Goal: Task Accomplishment & Management: Manage account settings

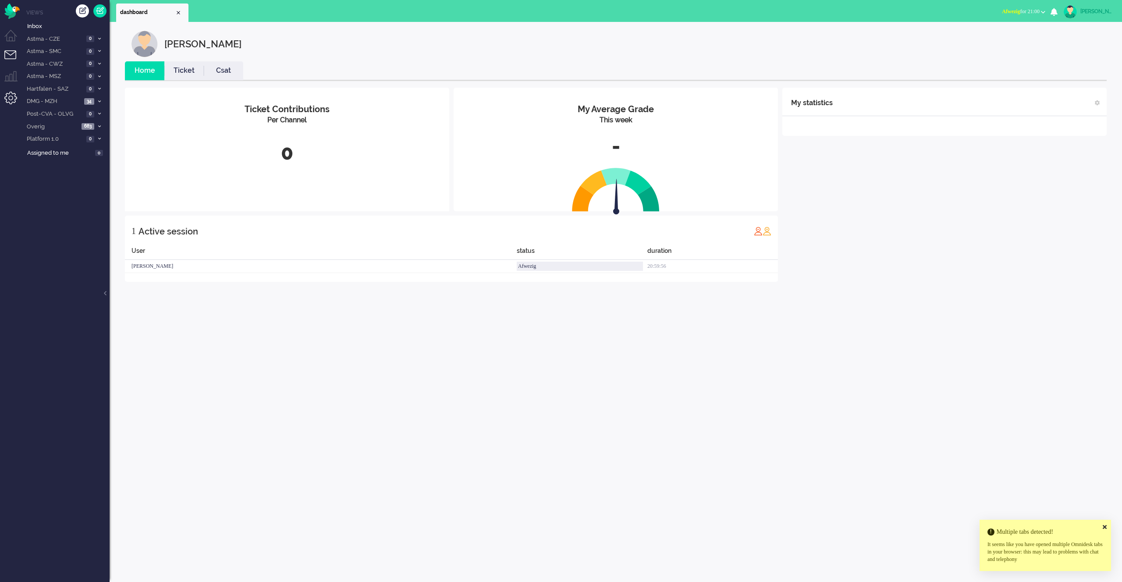
click at [12, 102] on li "Admin menu" at bounding box center [14, 102] width 20 height 20
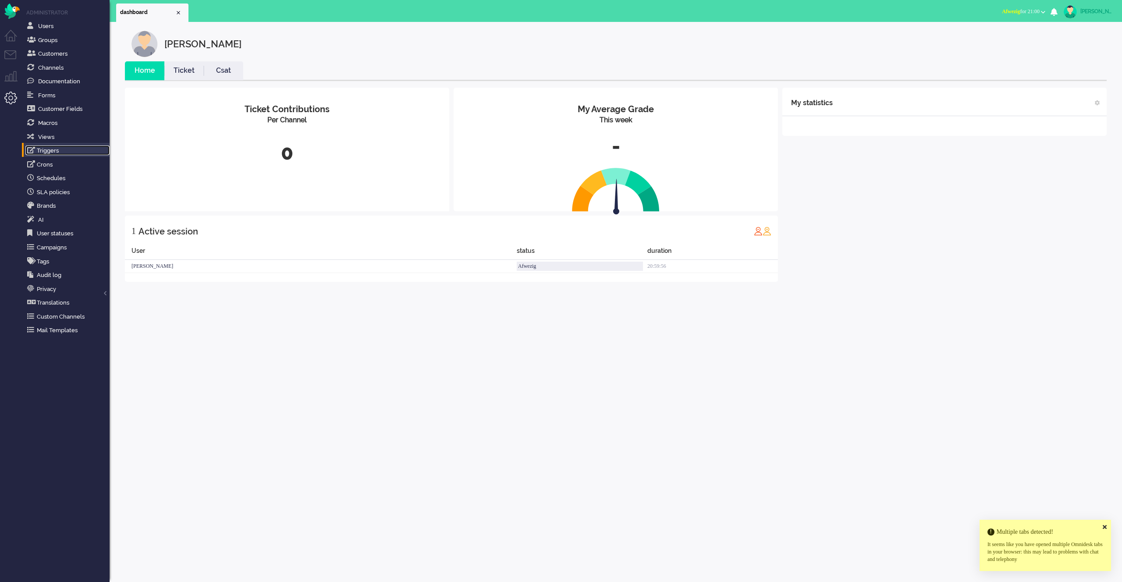
click at [42, 149] on link "Triggers" at bounding box center [67, 150] width 84 height 10
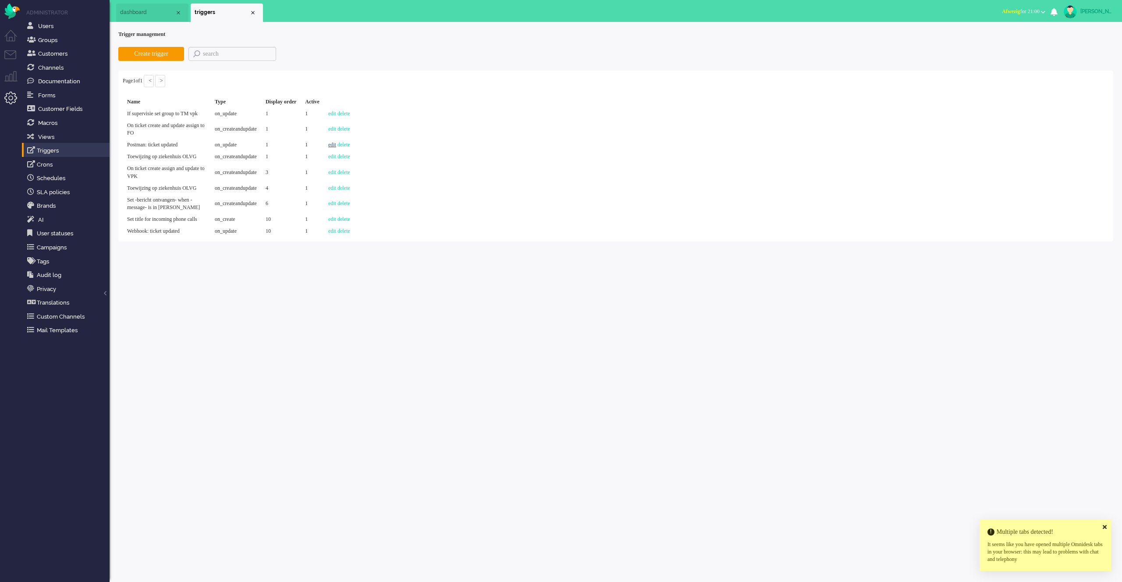
click at [336, 148] on link "edit" at bounding box center [332, 145] width 8 height 6
select select "brand_id"
select select "equals"
select select "request_url"
select select "on_update"
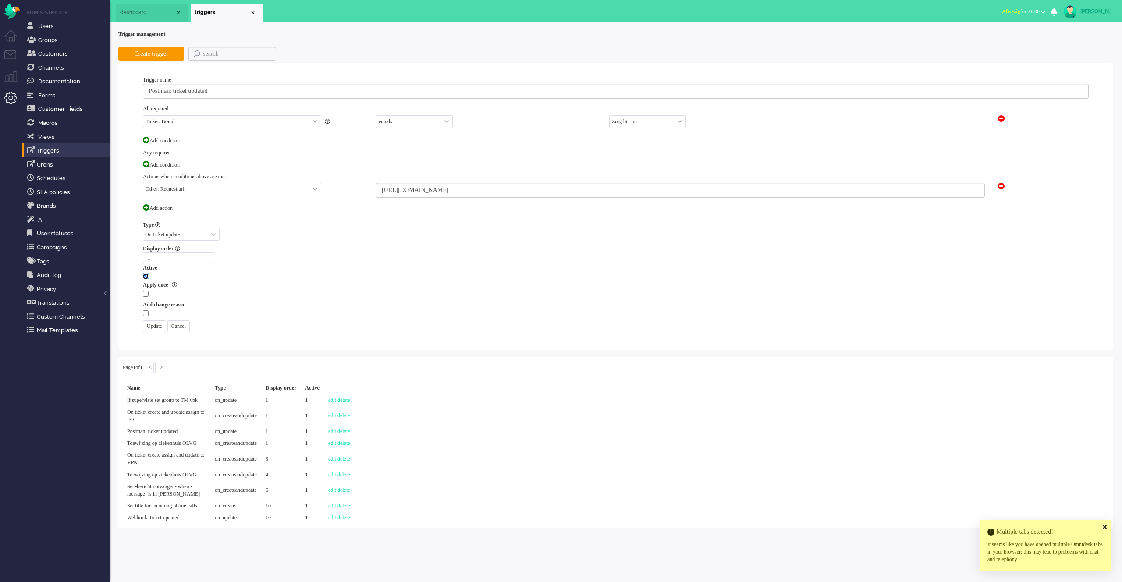
click at [147, 273] on input "checkbox" at bounding box center [146, 276] width 6 height 6
checkbox input "false"
click at [159, 325] on input "Update" at bounding box center [154, 326] width 23 height 12
